Goal: Information Seeking & Learning: Learn about a topic

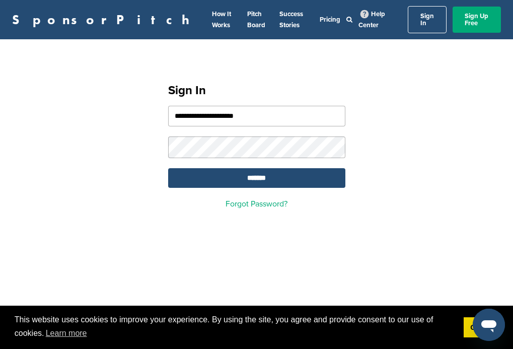
type input "**********"
click at [256, 172] on input "*******" at bounding box center [256, 178] width 177 height 20
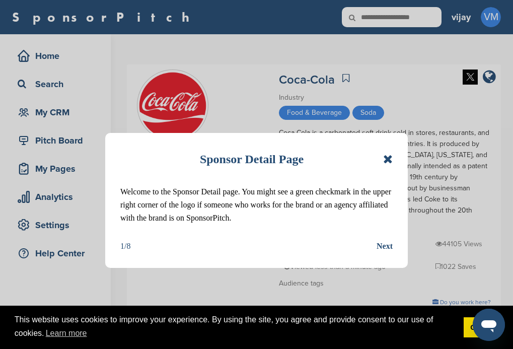
scroll to position [47, 0]
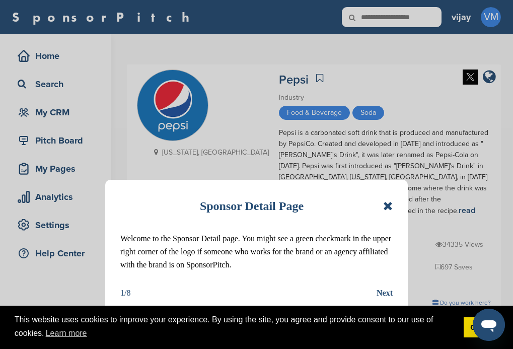
click at [386, 206] on icon at bounding box center [388, 206] width 10 height 12
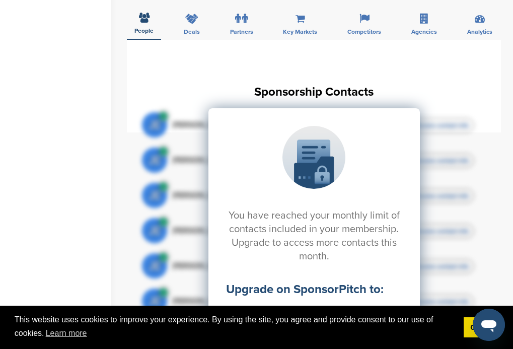
click at [191, 3] on div "Deals" at bounding box center [191, 21] width 31 height 37
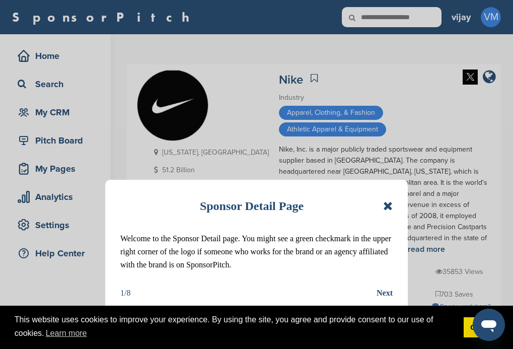
click at [390, 208] on icon at bounding box center [388, 206] width 10 height 12
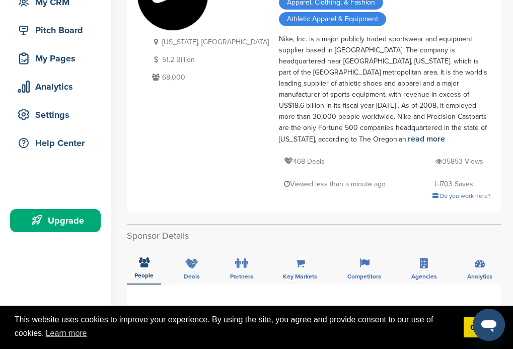
scroll to position [201, 0]
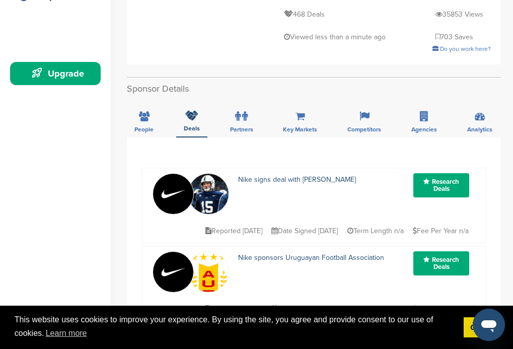
scroll to position [56, 0]
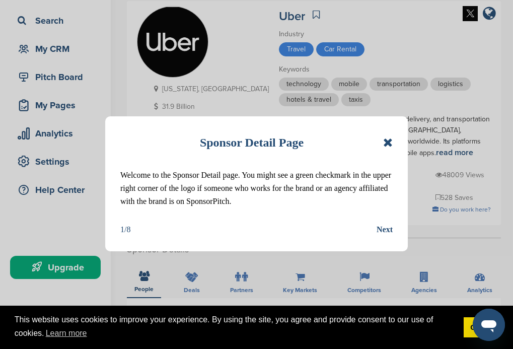
scroll to position [101, 0]
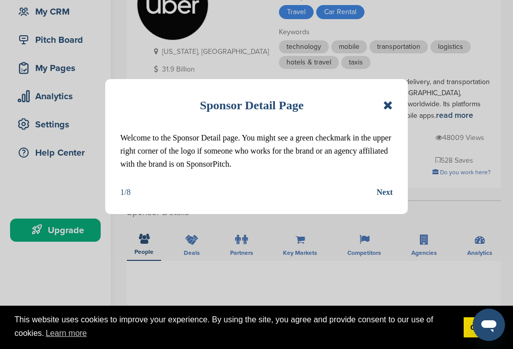
click at [385, 107] on icon at bounding box center [388, 105] width 10 height 12
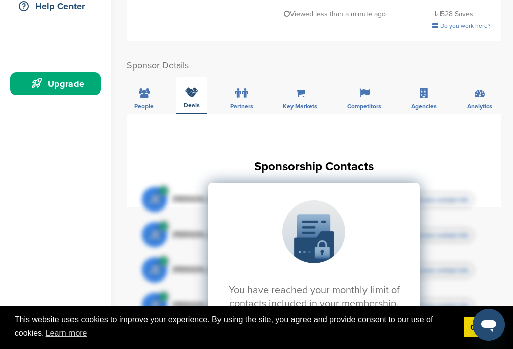
scroll to position [212, 0]
